Goal: Information Seeking & Learning: Learn about a topic

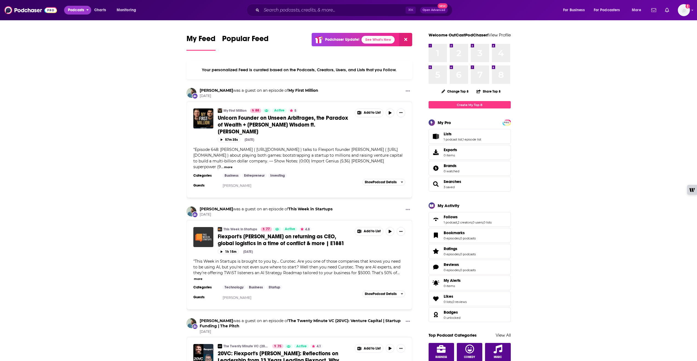
click at [75, 13] on span "Podcasts" at bounding box center [76, 10] width 16 height 8
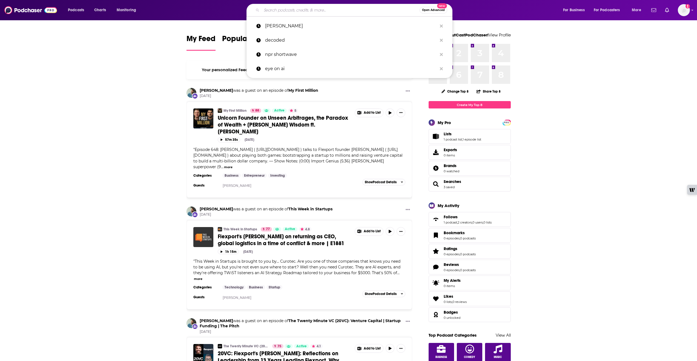
click at [313, 7] on input "Search podcasts, credits, & more..." at bounding box center [341, 10] width 158 height 9
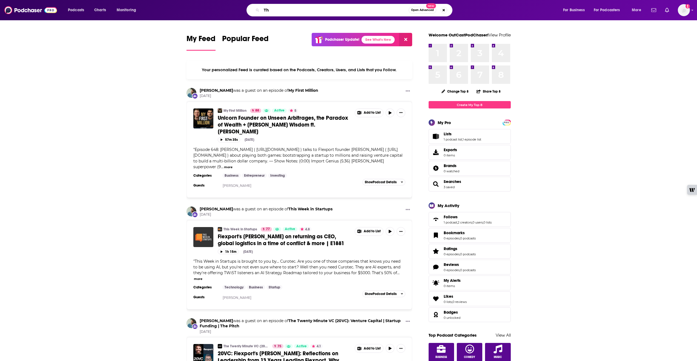
type input "T"
type input "[PERSON_NAME], The Cognitive Revolution"
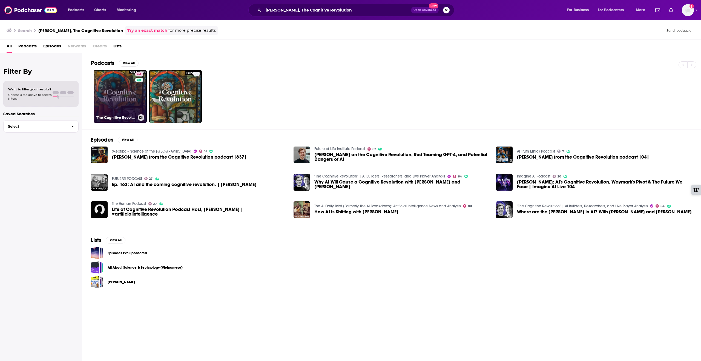
click at [131, 105] on link "64 "The Cognitive Revolution" | AI Builders, Researchers, and Live Player Analy…" at bounding box center [120, 96] width 53 height 53
